Goal: Task Accomplishment & Management: Use online tool/utility

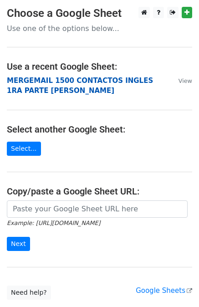
click at [82, 80] on strong "MERGEMAIL 1500 CONTACTOS INGLES 1RA PARTE JOAN" at bounding box center [80, 86] width 146 height 19
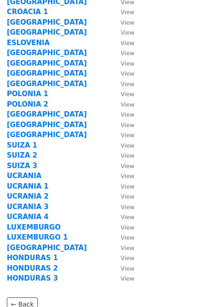
scroll to position [108, 0]
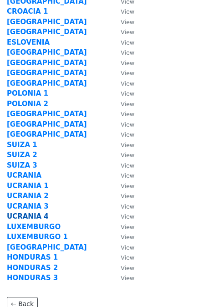
click at [27, 212] on strong "UCRANIA 4" at bounding box center [28, 216] width 42 height 8
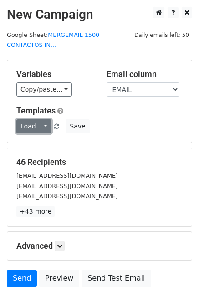
click at [40, 119] on link "Load..." at bounding box center [33, 126] width 35 height 14
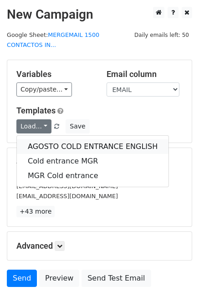
click at [53, 140] on link "AGOSTO COLD ENTRANCE ENGLISH" at bounding box center [93, 147] width 152 height 15
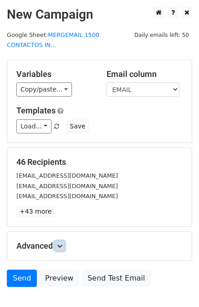
click at [62, 243] on icon at bounding box center [59, 245] width 5 height 5
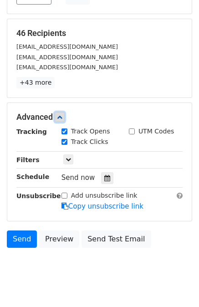
scroll to position [135, 0]
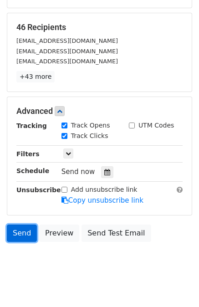
click at [24, 225] on link "Send" at bounding box center [22, 233] width 30 height 17
